Goal: Communication & Community: Answer question/provide support

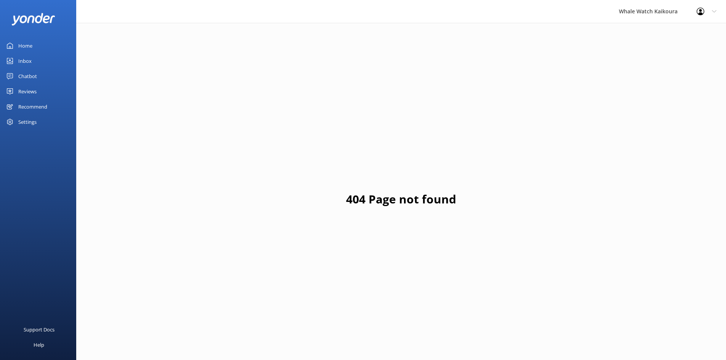
click at [28, 58] on div "Inbox" at bounding box center [24, 60] width 13 height 15
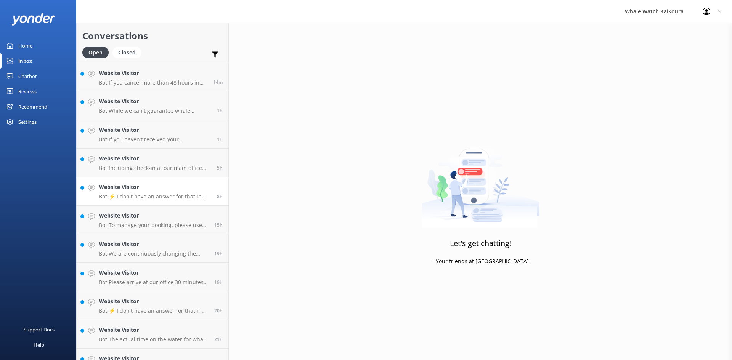
scroll to position [217, 0]
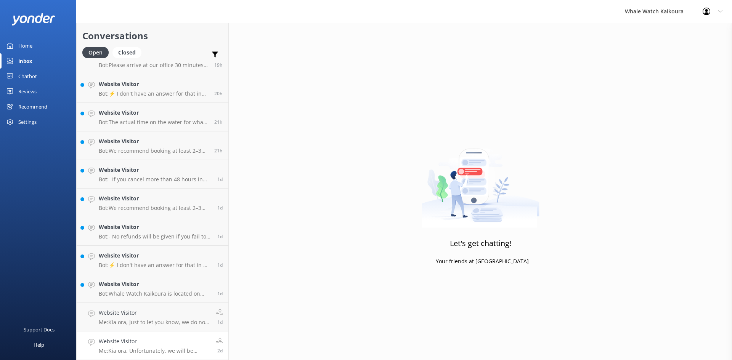
click at [184, 334] on link "Website Visitor Me: Kia ora, Unfortunately, we will be closed on [DATE] and [DA…" at bounding box center [153, 346] width 152 height 29
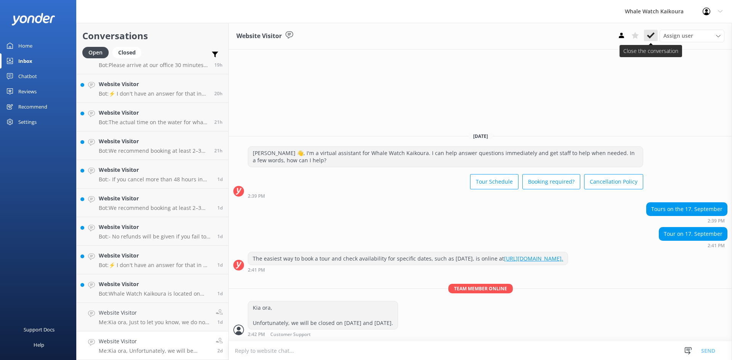
click at [654, 35] on icon at bounding box center [651, 36] width 8 height 8
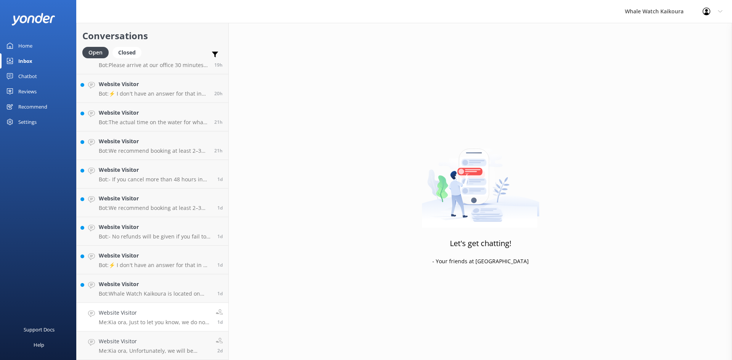
scroll to position [189, 0]
click at [178, 354] on p "Me: Kia ora, Just to let you know, we do not offer a pick-up service." at bounding box center [154, 351] width 111 height 7
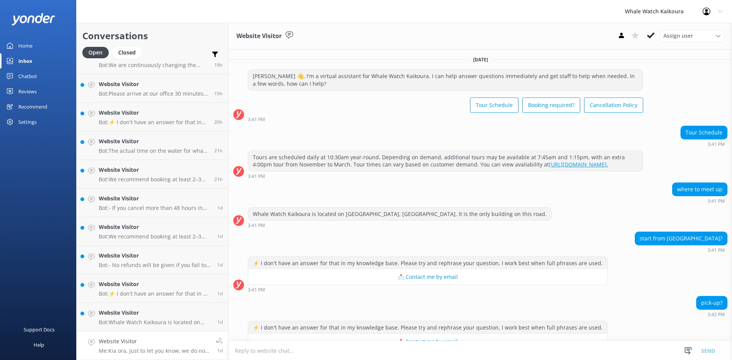
scroll to position [84, 0]
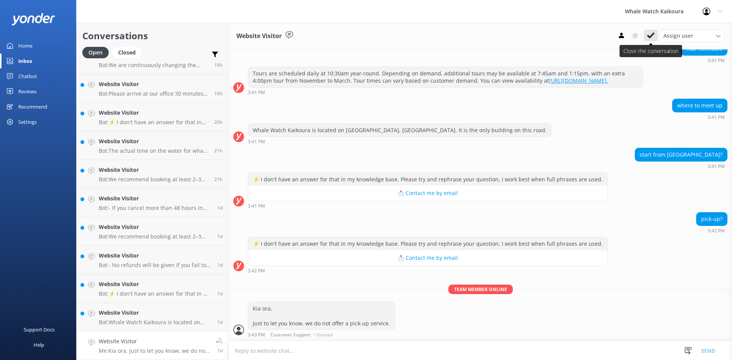
click at [650, 34] on icon at bounding box center [651, 36] width 8 height 8
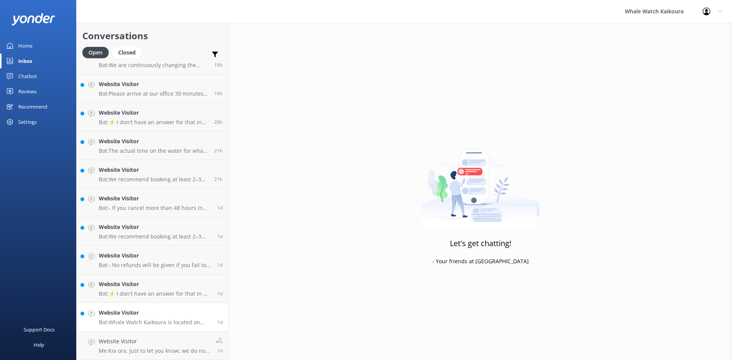
scroll to position [160, 0]
click at [150, 333] on link "Website Visitor Bot: Whale Watch Kaikoura is located on [STREET_ADDRESS]. We ar…" at bounding box center [153, 346] width 152 height 29
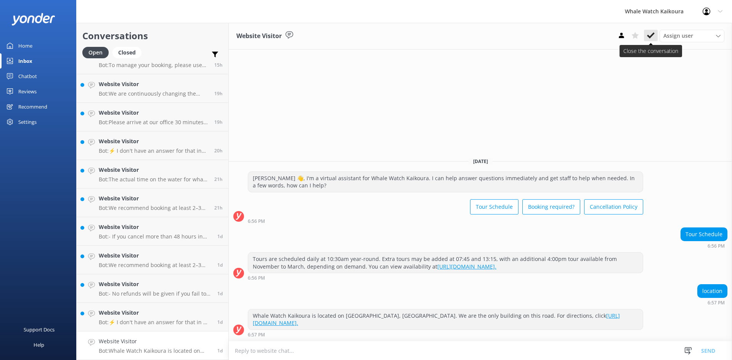
click at [649, 33] on icon at bounding box center [651, 36] width 8 height 8
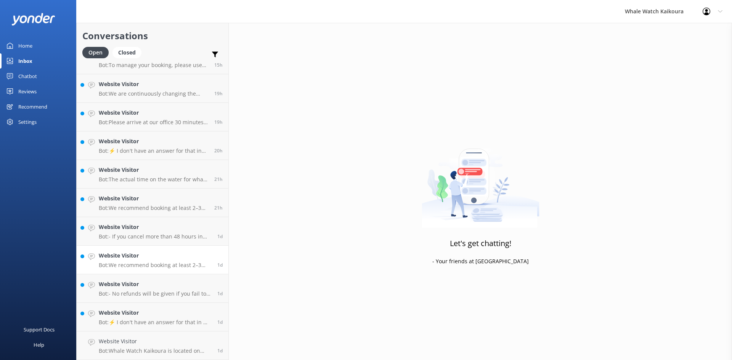
scroll to position [132, 0]
click at [169, 352] on p "Bot: ⚡ I don't have an answer for that in my knowledge base. Please try and rep…" at bounding box center [155, 351] width 113 height 7
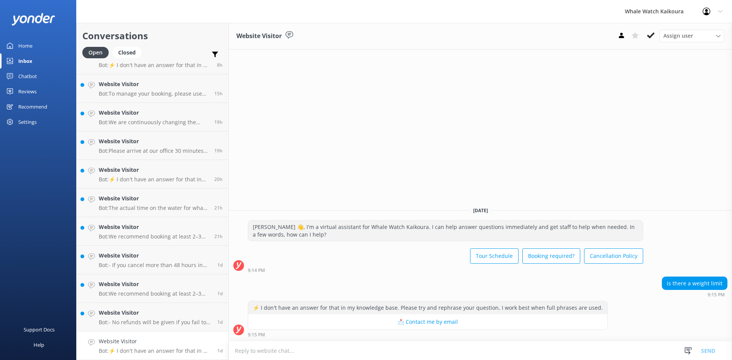
click at [255, 346] on textarea at bounding box center [480, 351] width 503 height 19
paste textarea "ora, Thank you for your enquiry. There is no weight limit for our tours. Ngā mi…"
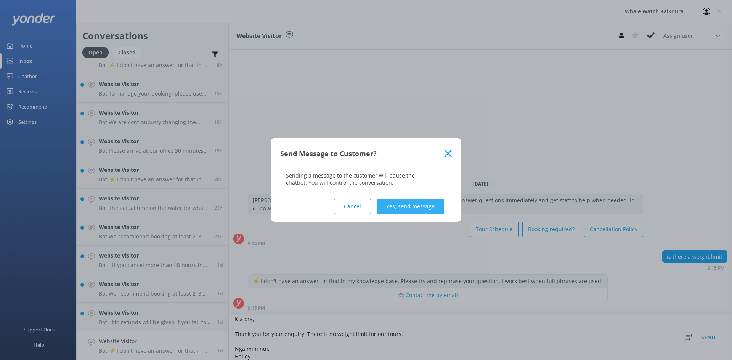
type textarea "Kia ora, Thank you for your enquiry. There is no weight limit for our tours. Ng…"
click at [410, 201] on button "Yes, send message" at bounding box center [410, 206] width 67 height 15
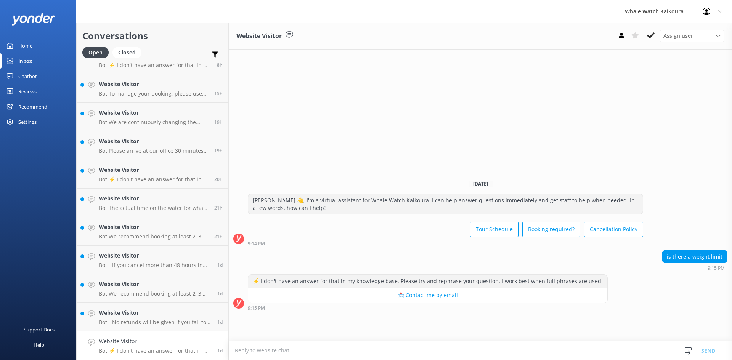
scroll to position [0, 0]
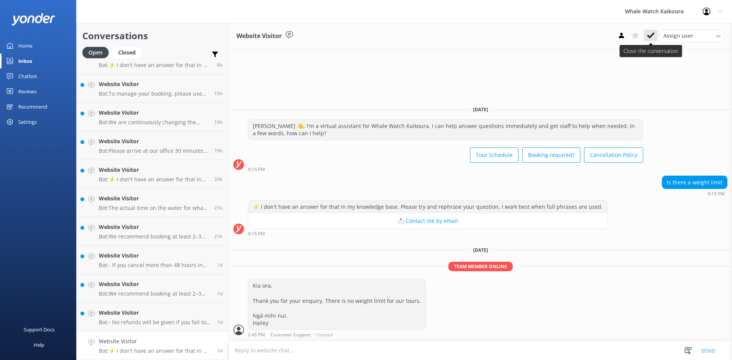
click at [648, 34] on icon at bounding box center [651, 36] width 8 height 8
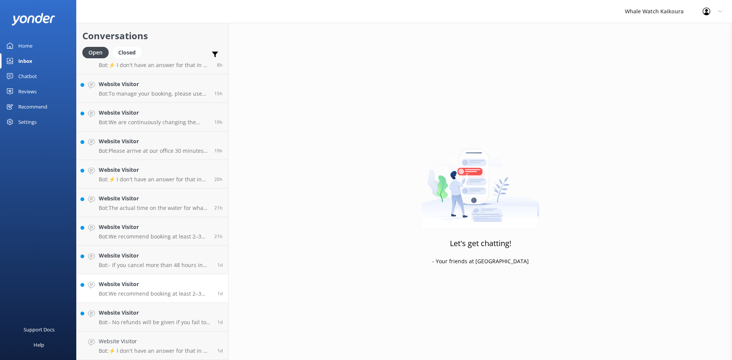
scroll to position [103, 0]
click at [132, 349] on p "Bot: - No refunds will be given if you fail to notify us of your cancellation 4…" at bounding box center [155, 351] width 113 height 7
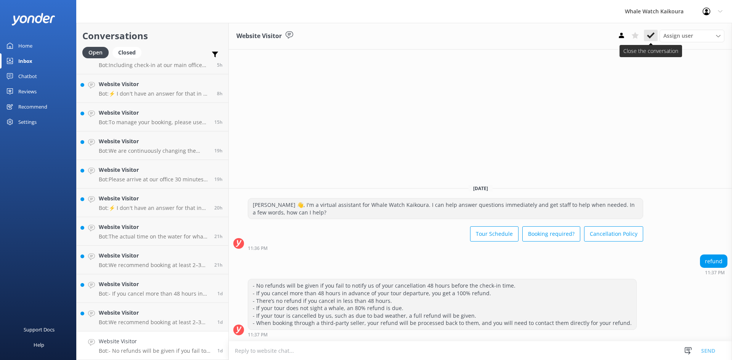
click at [650, 30] on button at bounding box center [651, 35] width 14 height 11
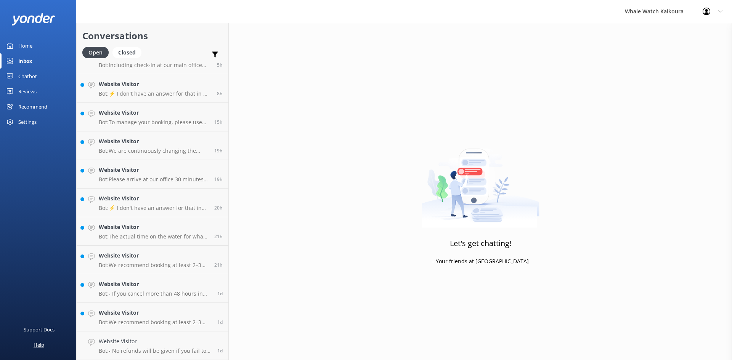
scroll to position [74, 0]
click at [139, 358] on link "Website Visitor Bot: We recommend booking at least 2–3 days in advance to secur…" at bounding box center [153, 346] width 152 height 29
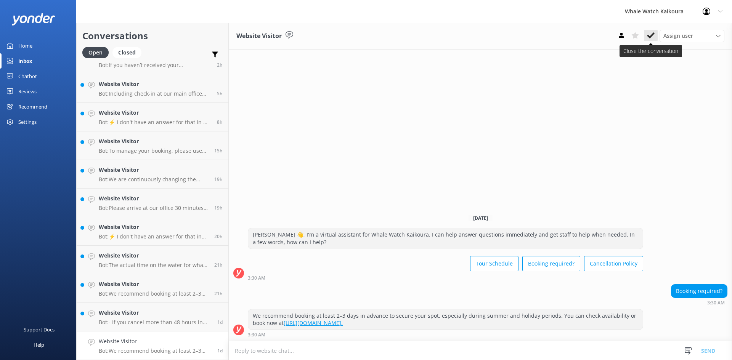
click at [651, 35] on icon at bounding box center [651, 36] width 8 height 8
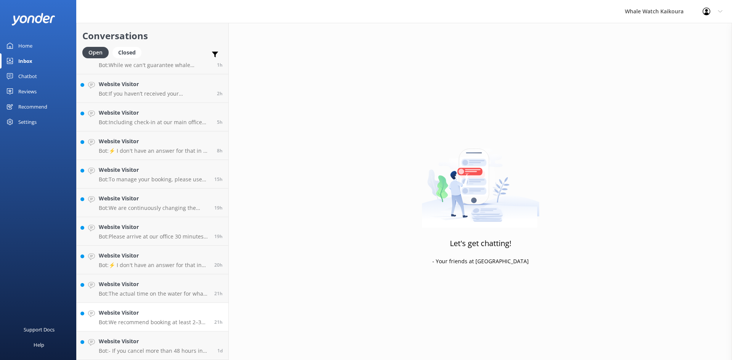
scroll to position [46, 0]
click at [143, 339] on h4 "Website Visitor" at bounding box center [155, 341] width 113 height 8
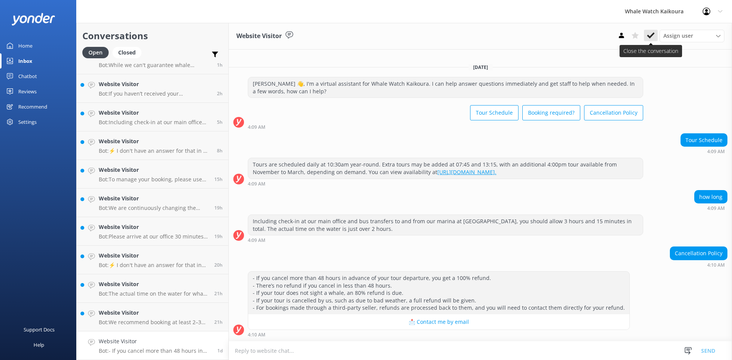
click at [648, 33] on icon at bounding box center [651, 36] width 8 height 8
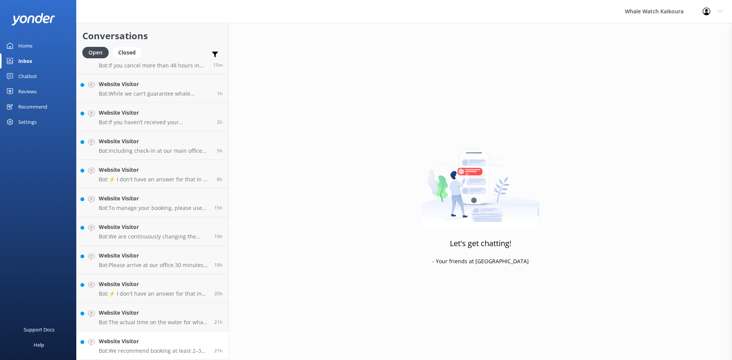
scroll to position [17, 0]
click at [169, 344] on h4 "Website Visitor" at bounding box center [154, 341] width 110 height 8
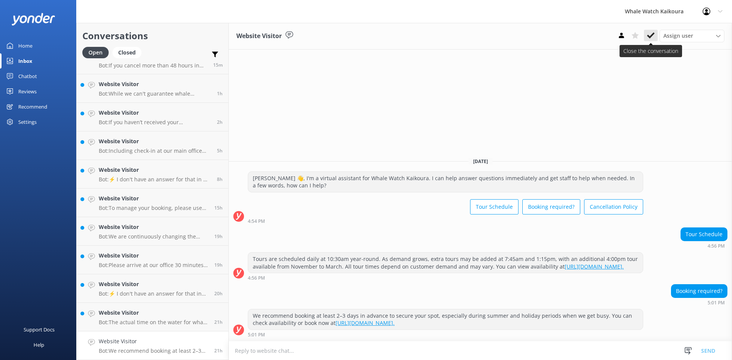
click at [652, 32] on icon at bounding box center [651, 36] width 8 height 8
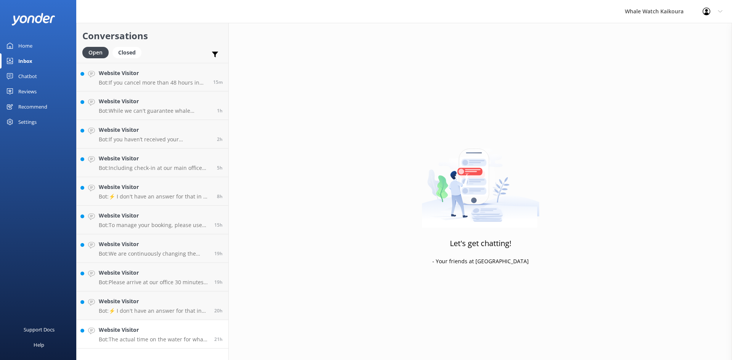
click at [125, 340] on p "Bot: The actual time on the water for whale watching is just over 2 hours." at bounding box center [154, 339] width 110 height 7
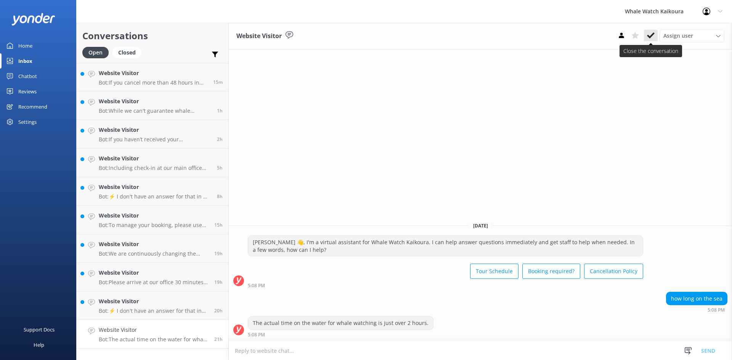
click at [649, 34] on icon at bounding box center [651, 36] width 8 height 8
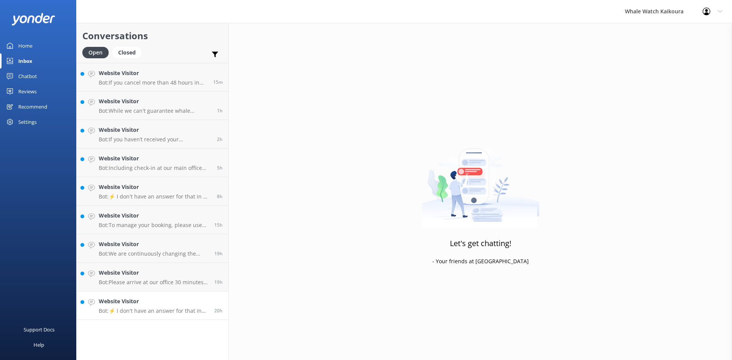
click at [182, 313] on p "Bot: ⚡ I don't have an answer for that in my knowledge base. Please try and rep…" at bounding box center [154, 311] width 110 height 7
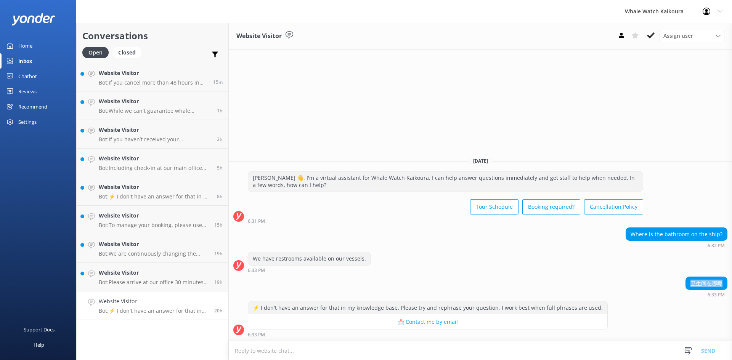
drag, startPoint x: 693, startPoint y: 284, endPoint x: 726, endPoint y: 284, distance: 33.9
click at [726, 284] on div "卫生间在哪呢" at bounding box center [706, 283] width 41 height 13
copy div "卫生间在哪呢"
click at [294, 350] on textarea at bounding box center [480, 351] width 503 height 19
paste textarea "Kia ora, Our bathroom is located at the back of the boat on the main floor leve…"
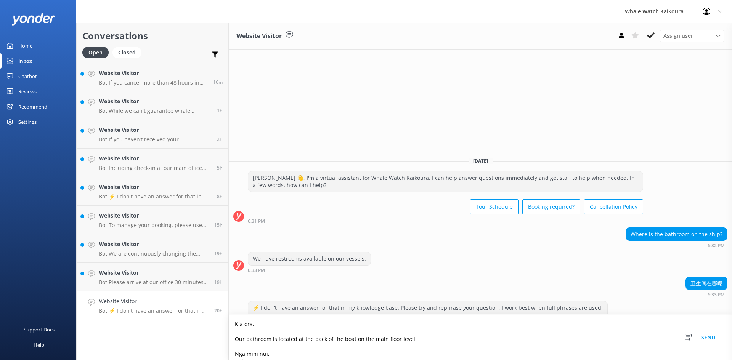
scroll to position [5, 0]
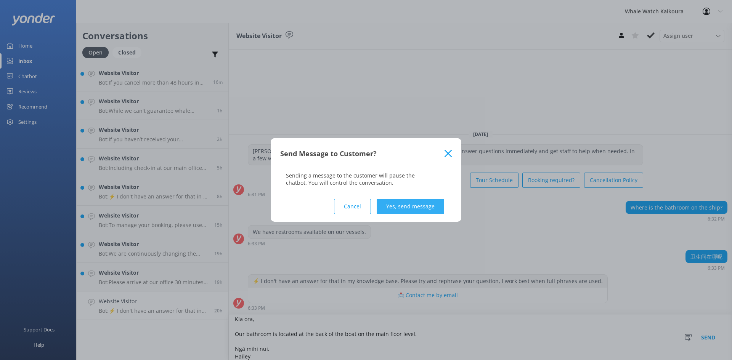
type textarea "Kia ora, Our bathroom is located at the back of the boat on the main floor leve…"
click at [397, 207] on button "Yes, send message" at bounding box center [410, 206] width 67 height 15
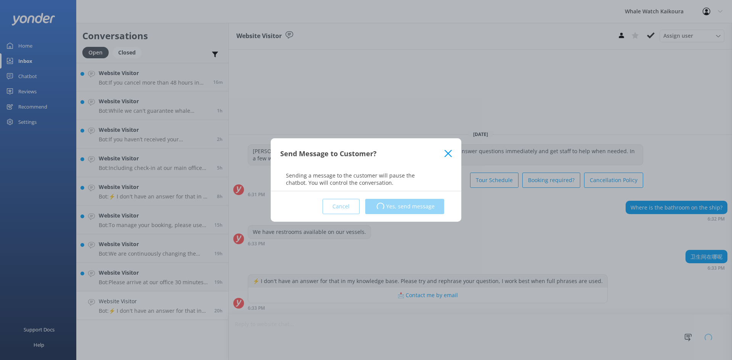
scroll to position [0, 0]
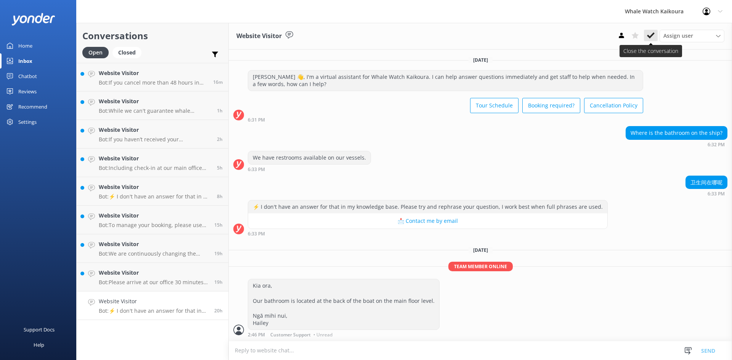
click at [652, 35] on use at bounding box center [651, 35] width 8 height 6
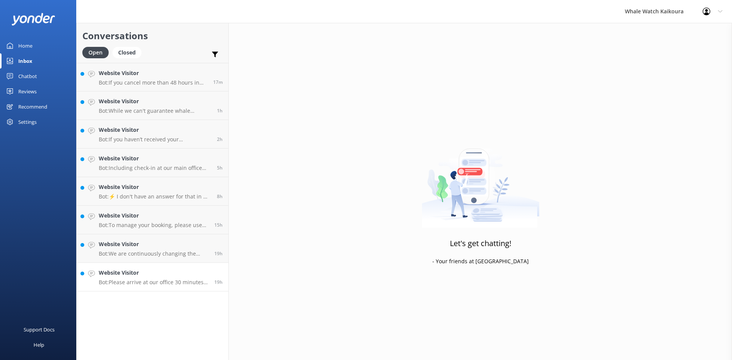
click at [126, 284] on p "Bot: Please arrive at our office 30 minutes before your scheduled departure tim…" at bounding box center [154, 282] width 110 height 7
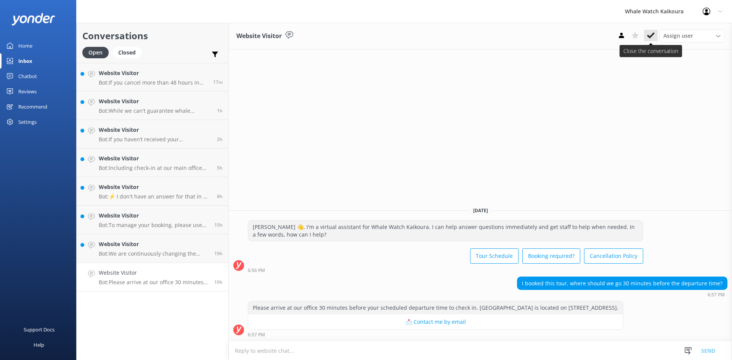
click at [651, 36] on use at bounding box center [651, 35] width 8 height 6
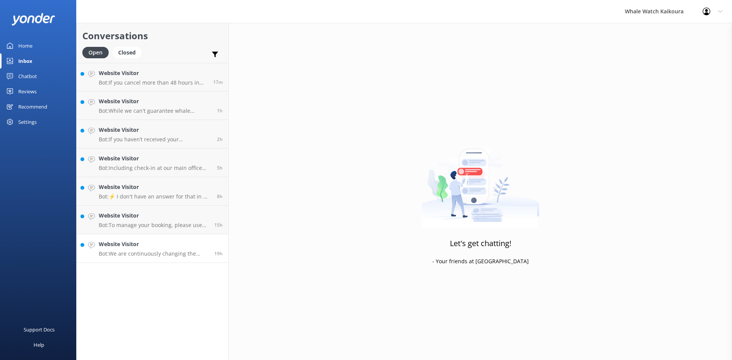
click at [114, 234] on link "Website Visitor Bot: To manage your booking, please use the "MANAGE BOOKING POR…" at bounding box center [153, 220] width 152 height 29
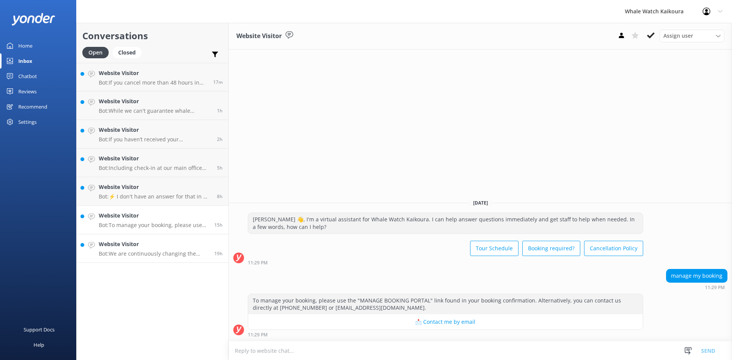
click at [124, 247] on h4 "Website Visitor" at bounding box center [154, 244] width 110 height 8
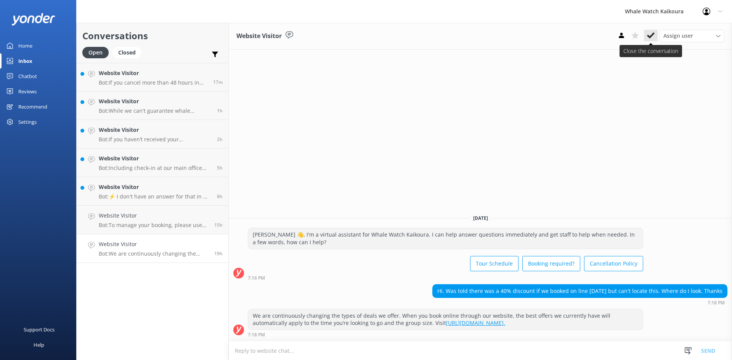
click at [646, 34] on button at bounding box center [651, 35] width 14 height 11
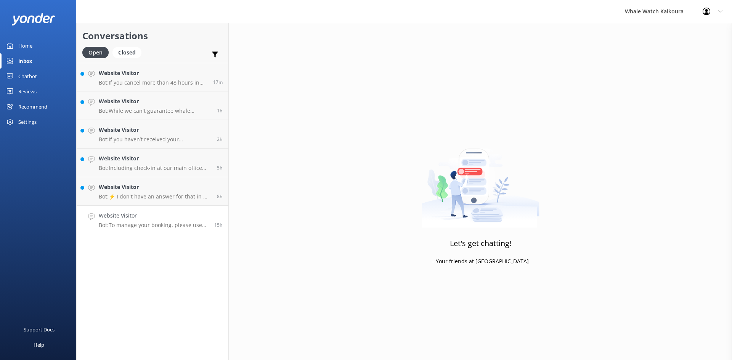
click at [149, 221] on div "Website Visitor Bot: To manage your booking, please use the "MANAGE BOOKING POR…" at bounding box center [154, 220] width 110 height 17
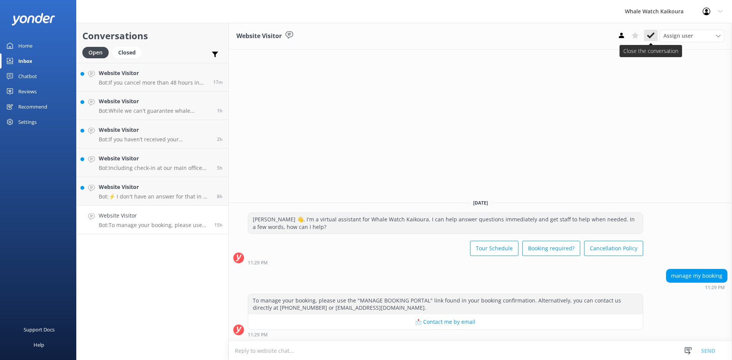
click at [649, 37] on use at bounding box center [651, 35] width 8 height 6
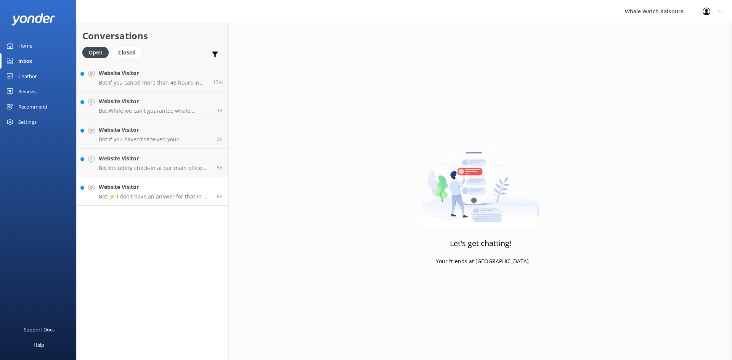
click at [116, 193] on div "Website Visitor Bot: ⚡ I don't have an answer for that in my knowledge base. Pl…" at bounding box center [155, 191] width 112 height 17
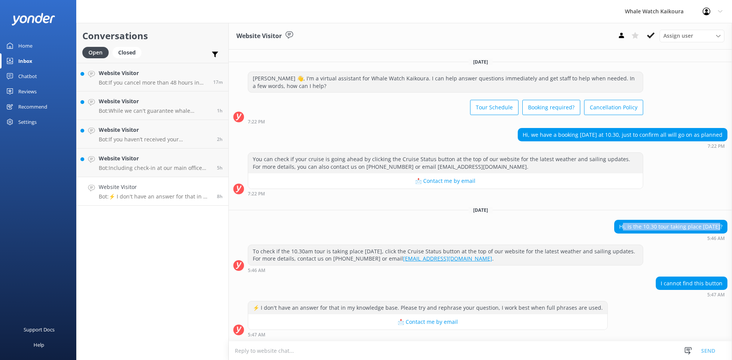
drag, startPoint x: 629, startPoint y: 225, endPoint x: 732, endPoint y: 223, distance: 103.0
click at [732, 223] on div "Hi, is the 10.30 tour taking place [DATE]? 5:46 AM" at bounding box center [480, 230] width 503 height 21
click at [670, 117] on div "[PERSON_NAME] 👋, I'm a virtual assistant for Whale Watch Kaikoura. I can help a…" at bounding box center [480, 98] width 503 height 53
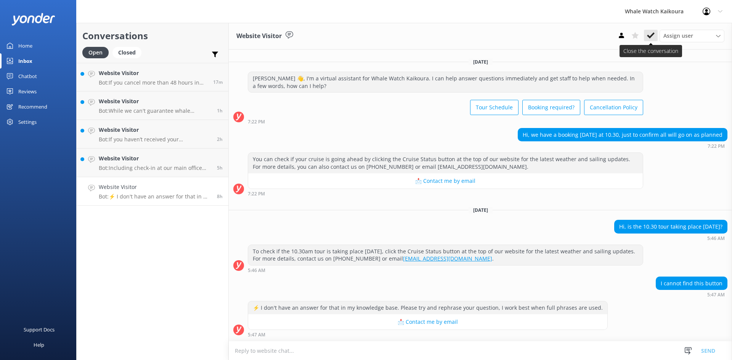
click at [652, 33] on icon at bounding box center [651, 36] width 8 height 8
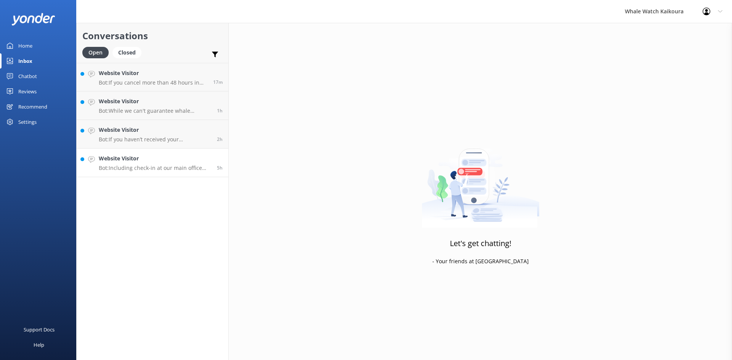
click at [141, 171] on p "Bot: Including check-in at our main office and bus transfers to and from our ma…" at bounding box center [155, 168] width 112 height 7
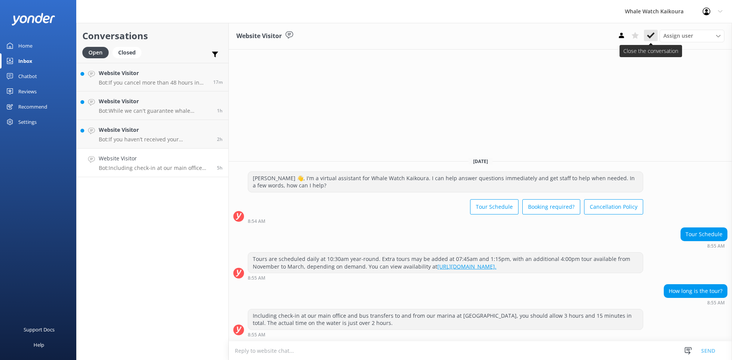
click at [652, 34] on icon at bounding box center [651, 36] width 8 height 8
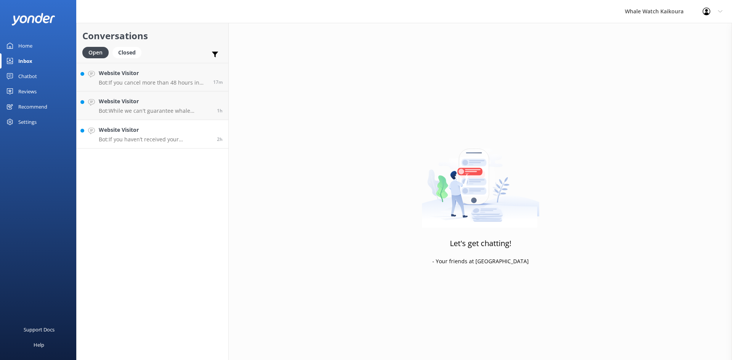
click at [149, 141] on p "Bot: If you haven’t received your confirmation email, please check your promoti…" at bounding box center [155, 139] width 112 height 7
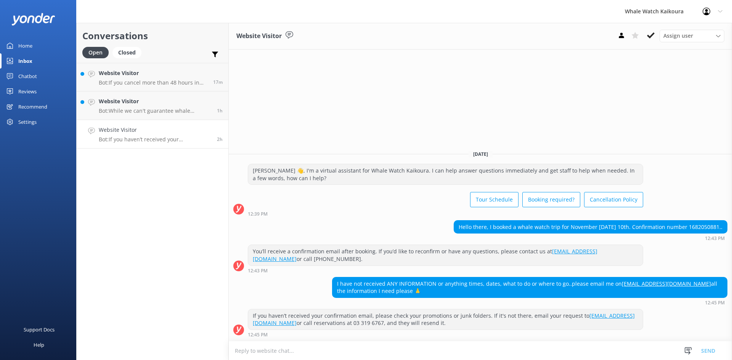
click at [696, 227] on div "Hello there, I booked a whale watch trip for November [DATE] 10th. Confirmation…" at bounding box center [590, 227] width 273 height 13
copy div "1682050881"
drag, startPoint x: 614, startPoint y: 284, endPoint x: 670, endPoint y: 282, distance: 56.1
click at [670, 282] on div "I have not received ANY INFORMATION or anything times, dates, what to do or whe…" at bounding box center [530, 288] width 395 height 20
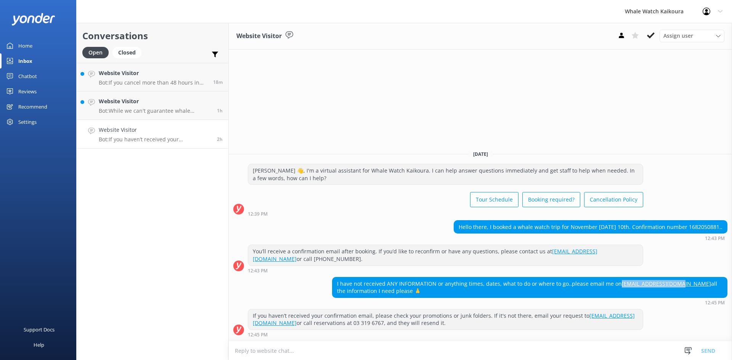
copy div "[EMAIL_ADDRESS][DOMAIN_NAME]"
click at [641, 281] on link "[EMAIL_ADDRESS][DOMAIN_NAME]" at bounding box center [666, 283] width 89 height 7
click at [349, 354] on textarea at bounding box center [480, 351] width 503 height 19
click at [654, 35] on icon at bounding box center [651, 36] width 8 height 8
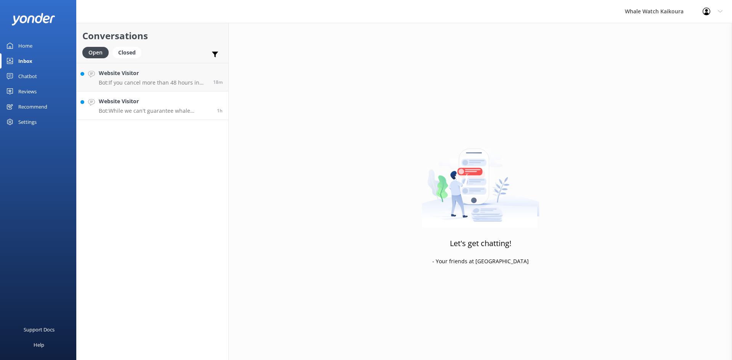
click at [164, 108] on p "Bot: While we can't guarantee whale sightings, if no whales are sighted, we off…" at bounding box center [155, 111] width 112 height 7
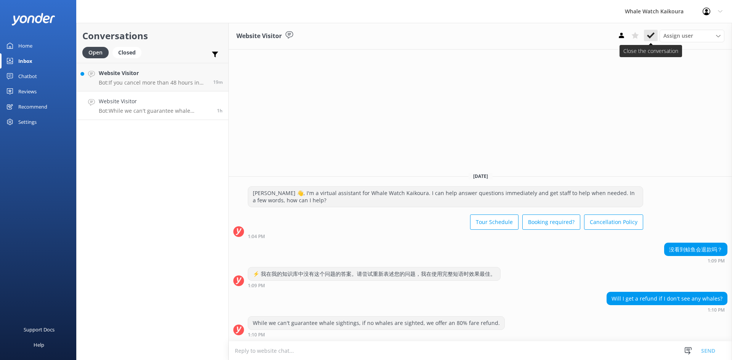
click at [652, 36] on icon at bounding box center [651, 36] width 8 height 8
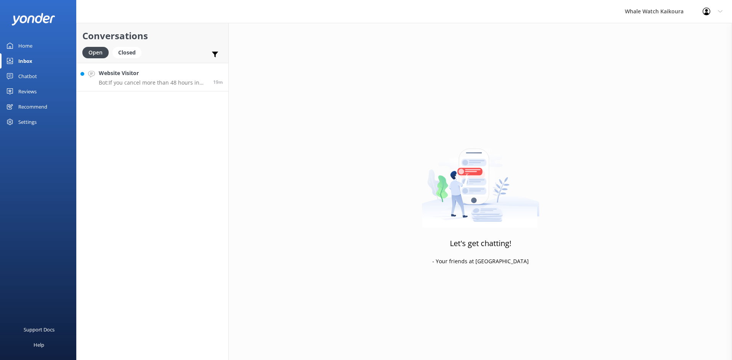
click at [163, 78] on div "Website Visitor Bot: If you cancel more than 48 hours in advance of your tour d…" at bounding box center [153, 77] width 109 height 16
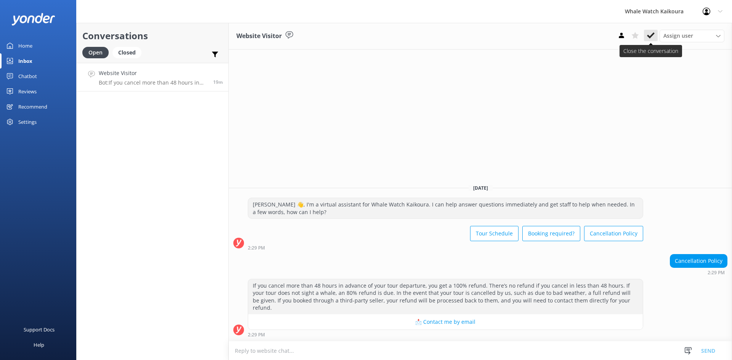
click at [651, 37] on use at bounding box center [651, 35] width 8 height 6
